Goal: Navigation & Orientation: Find specific page/section

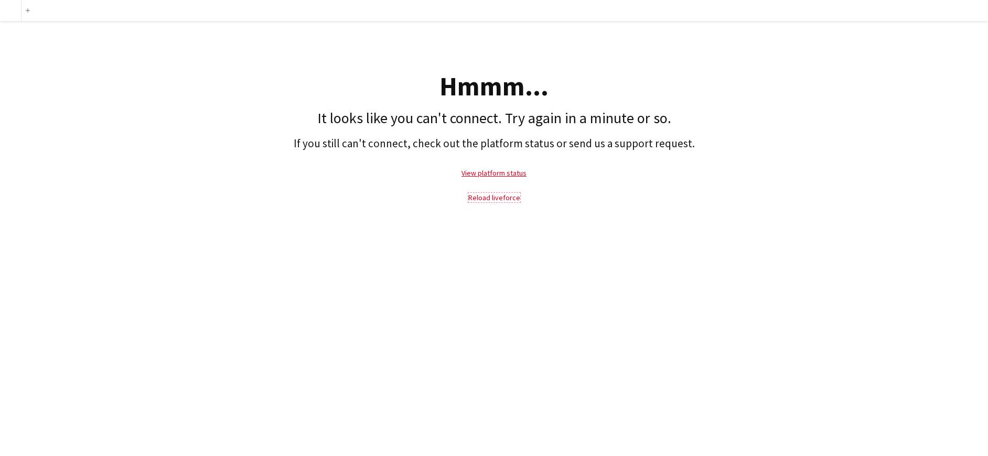
click at [508, 199] on link "Reload liveforce" at bounding box center [495, 197] width 52 height 9
click at [488, 199] on link "Reload liveforce" at bounding box center [495, 197] width 52 height 9
